Goal: Information Seeking & Learning: Learn about a topic

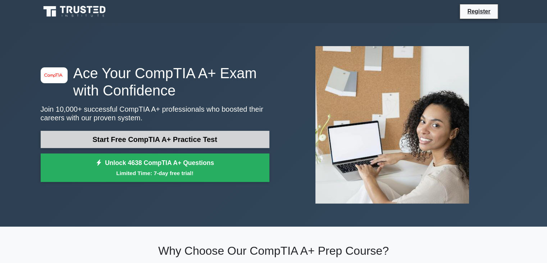
click at [182, 136] on link "Start Free CompTIA A+ Practice Test" at bounding box center [155, 139] width 229 height 17
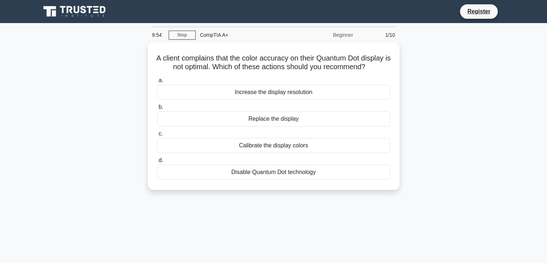
click at [341, 36] on div "Beginner" at bounding box center [326, 35] width 63 height 14
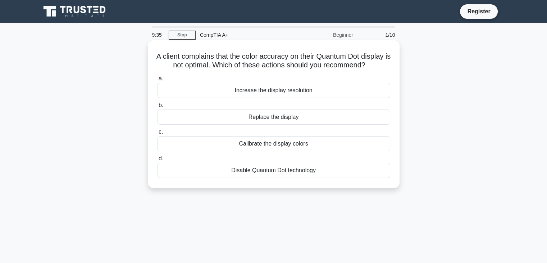
click at [291, 98] on div "Increase the display resolution" at bounding box center [273, 90] width 233 height 15
click at [157, 81] on input "a. Increase the display resolution" at bounding box center [157, 78] width 0 height 5
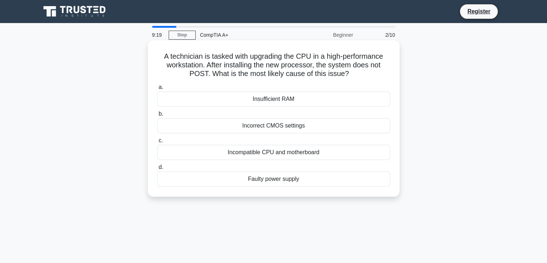
click at [332, 154] on div "Incompatible CPU and motherboard" at bounding box center [273, 152] width 233 height 15
click at [157, 143] on input "c. Incompatible CPU and motherboard" at bounding box center [157, 140] width 0 height 5
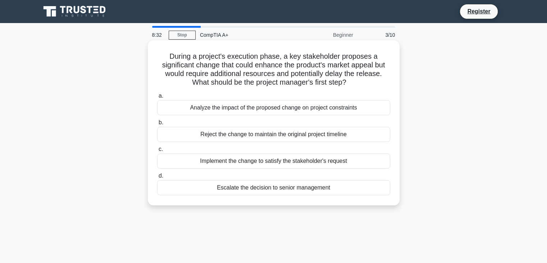
click at [285, 184] on div "Escalate the decision to senior management" at bounding box center [273, 187] width 233 height 15
click at [157, 178] on input "d. Escalate the decision to senior management" at bounding box center [157, 175] width 0 height 5
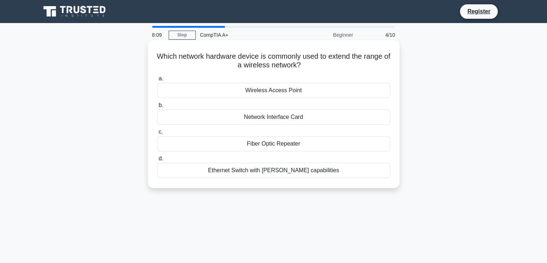
click at [304, 88] on div "Wireless Access Point" at bounding box center [273, 90] width 233 height 15
click at [157, 81] on input "a. Wireless Access Point" at bounding box center [157, 78] width 0 height 5
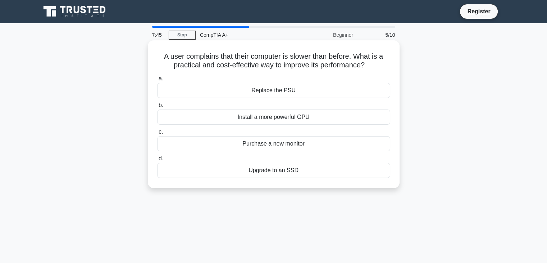
click at [299, 119] on div "Install a more powerful GPU" at bounding box center [273, 116] width 233 height 15
click at [157, 108] on input "b. Install a more powerful GPU" at bounding box center [157, 105] width 0 height 5
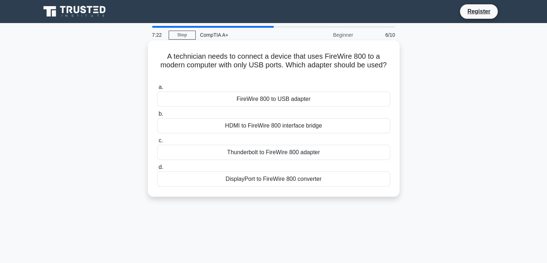
click at [313, 103] on div "FireWire 800 to USB adapter" at bounding box center [273, 98] width 233 height 15
click at [157, 90] on input "a. FireWire 800 to USB adapter" at bounding box center [157, 87] width 0 height 5
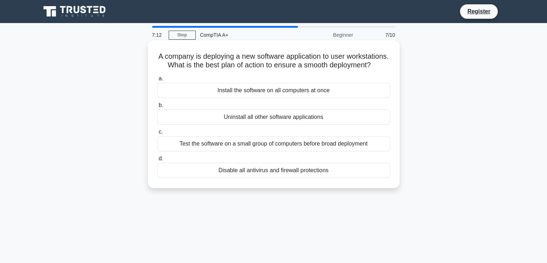
drag, startPoint x: 248, startPoint y: 74, endPoint x: 310, endPoint y: 74, distance: 62.6
click at [303, 70] on h5 "A company is deploying a new software application to user workstations. What is…" at bounding box center [274, 61] width 235 height 18
click at [312, 70] on h5 "A company is deploying a new software application to user workstations. What is…" at bounding box center [274, 61] width 235 height 18
click at [273, 151] on div "Test the software on a small group of computers before broad deployment" at bounding box center [273, 143] width 233 height 15
click at [157, 134] on input "c. Test the software on a small group of computers before broad deployment" at bounding box center [157, 132] width 0 height 5
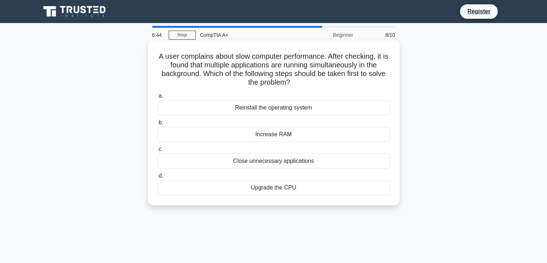
click at [299, 141] on div "Increase RAM" at bounding box center [273, 134] width 233 height 15
click at [157, 125] on input "b. Increase RAM" at bounding box center [157, 122] width 0 height 5
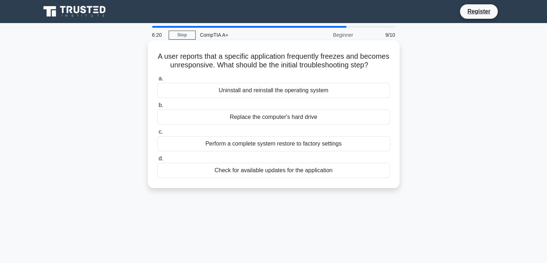
click at [321, 111] on label "b. Replace the computer's hard drive" at bounding box center [273, 113] width 233 height 24
click at [157, 108] on input "b. Replace the computer's hard drive" at bounding box center [157, 105] width 0 height 5
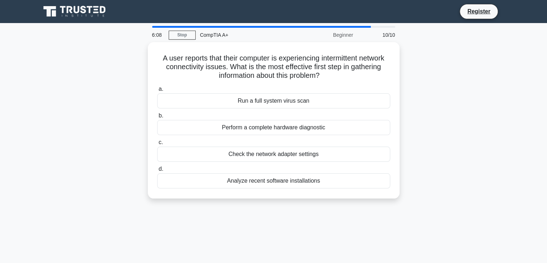
click at [443, 103] on div "A user reports that their computer is experiencing intermittent network connect…" at bounding box center [273, 124] width 475 height 165
click at [439, 100] on div "A user reports that their computer is experiencing intermittent network connect…" at bounding box center [273, 124] width 475 height 165
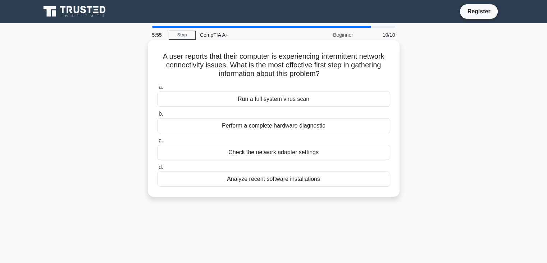
click at [305, 154] on div "Check the network adapter settings" at bounding box center [273, 152] width 233 height 15
click at [157, 143] on input "c. Check the network adapter settings" at bounding box center [157, 140] width 0 height 5
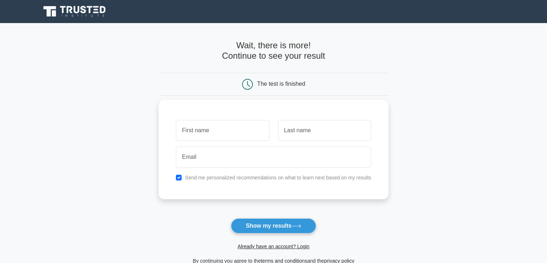
click at [230, 130] on input "text" at bounding box center [222, 130] width 93 height 21
type input "Gharib"
click at [300, 133] on input "text" at bounding box center [324, 130] width 93 height 21
type input "[PERSON_NAME]"
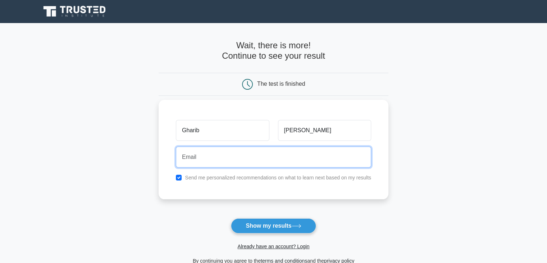
click at [261, 151] on input "email" at bounding box center [273, 156] width 195 height 21
type input "[EMAIL_ADDRESS][PERSON_NAME][DOMAIN_NAME]"
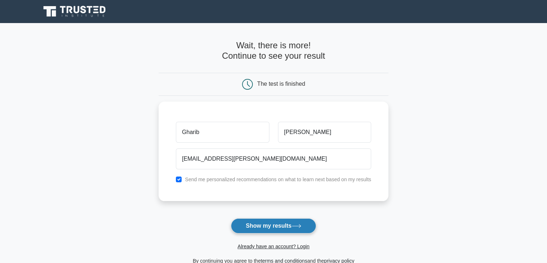
click at [278, 223] on button "Show my results" at bounding box center [273, 225] width 85 height 15
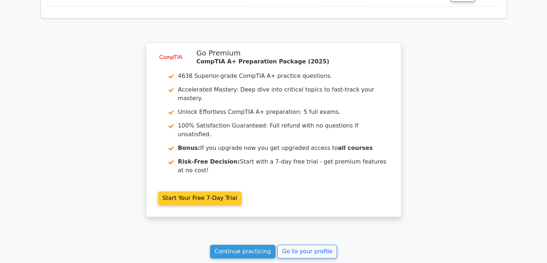
scroll to position [1115, 0]
